Goal: Task Accomplishment & Management: Use online tool/utility

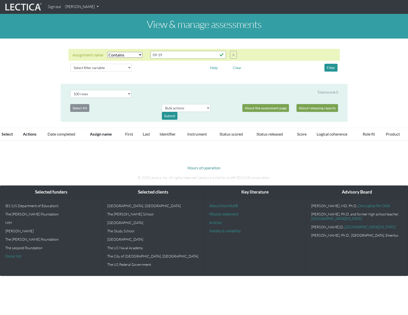
select select "icontains"
select select "100"
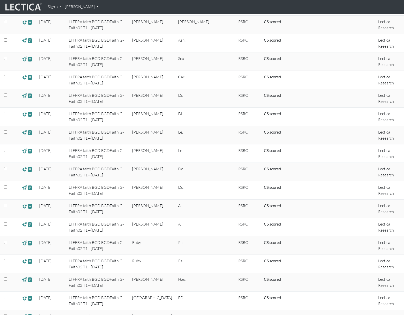
scroll to position [1360, 0]
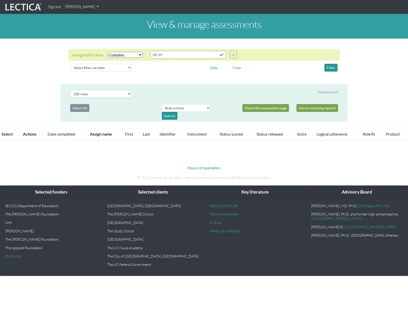
select select "icontains"
select select "100"
select select "icontains"
select select "100"
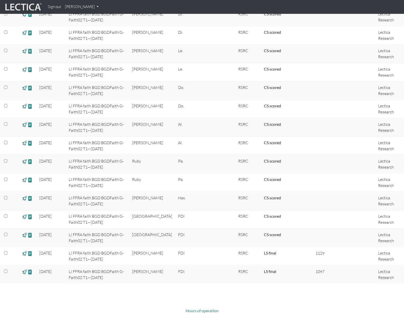
scroll to position [1340, 0]
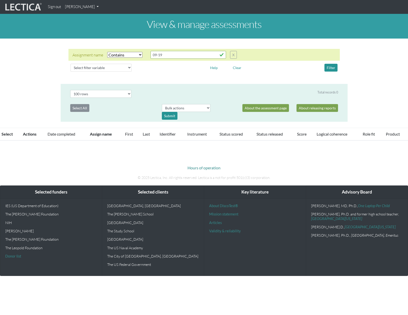
select select "icontains"
select select "100"
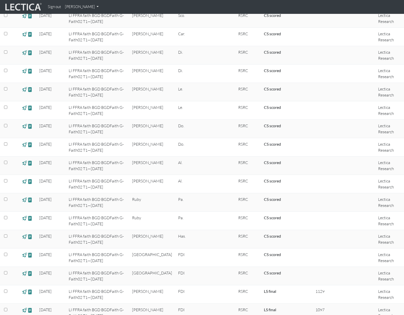
scroll to position [1290, 0]
